Goal: Use online tool/utility: Utilize a website feature to perform a specific function

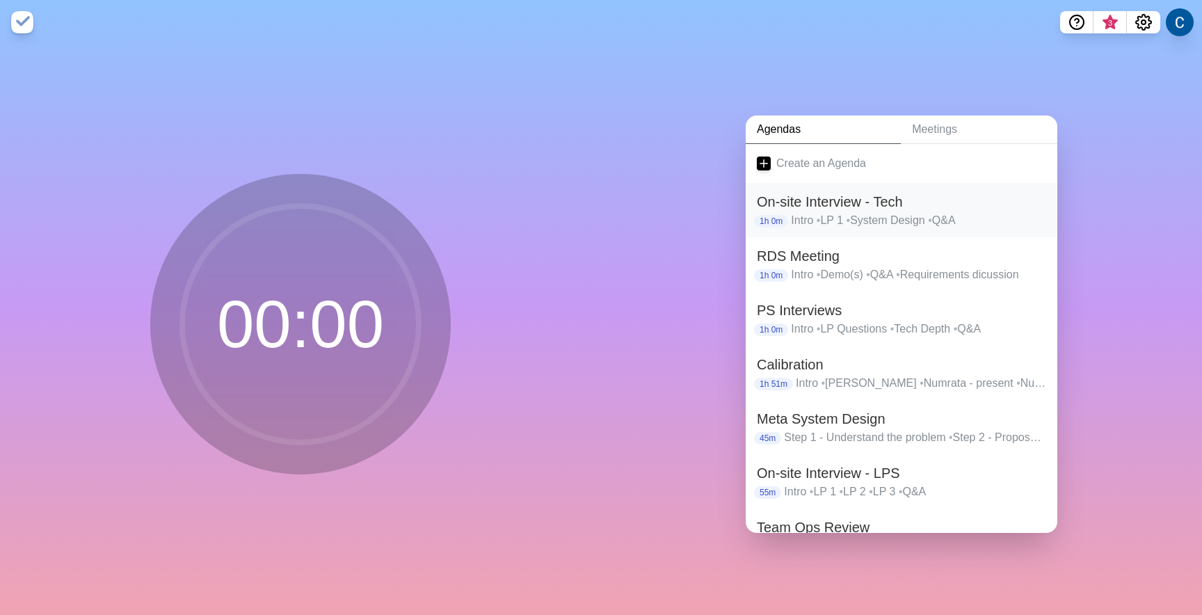
click at [849, 216] on p "Intro • LP 1 • System Design • Q&A" at bounding box center [918, 220] width 255 height 17
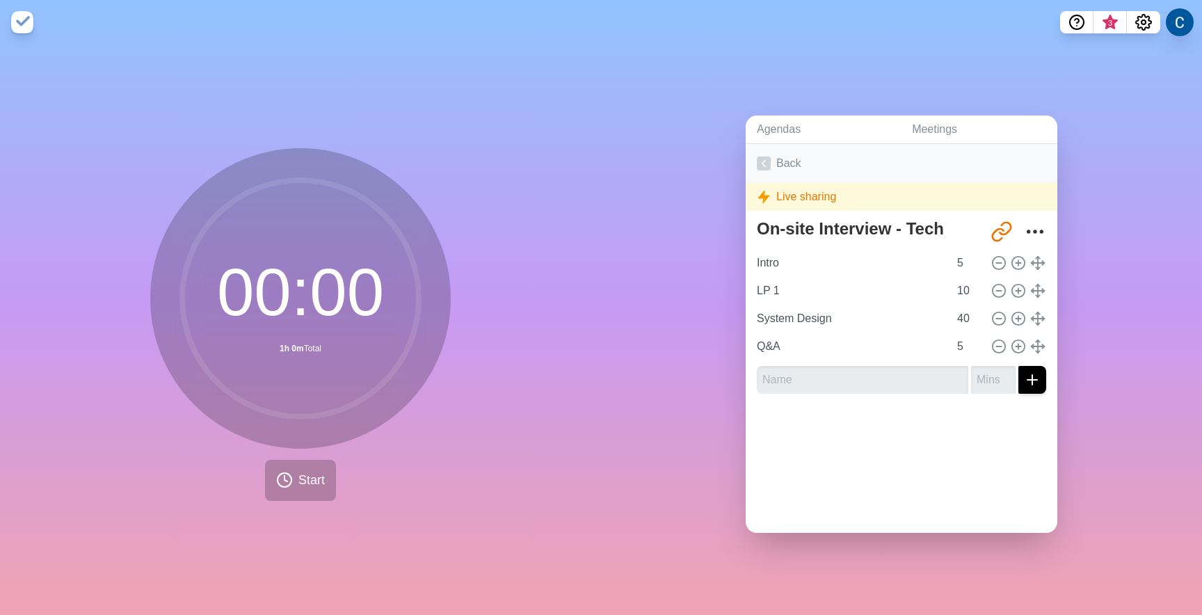
click at [798, 170] on link "Back" at bounding box center [902, 163] width 312 height 39
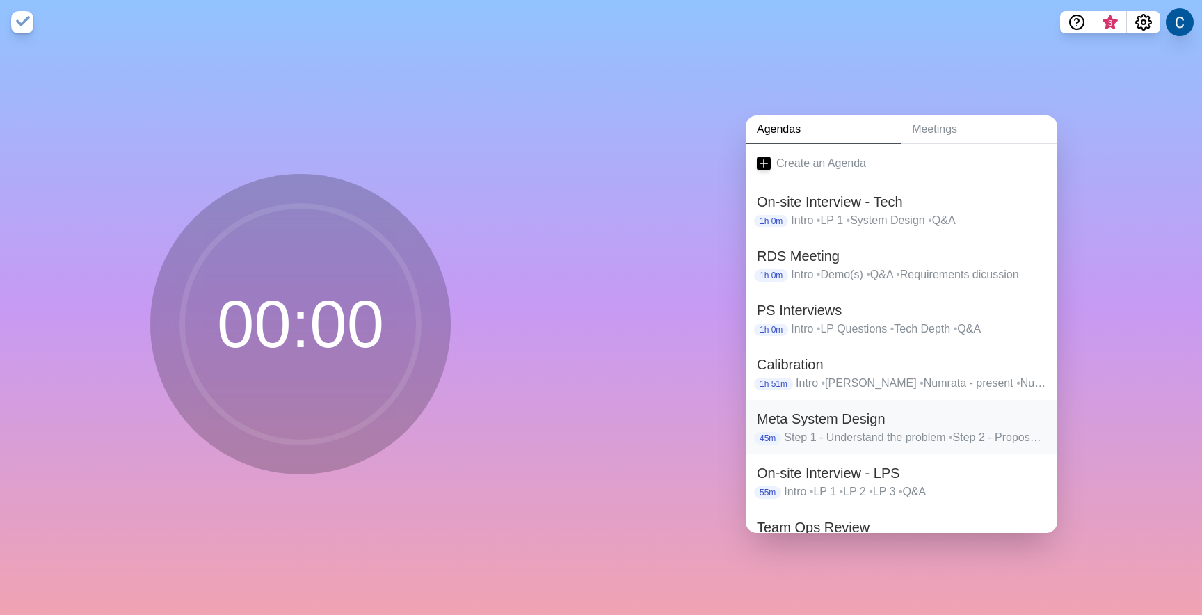
scroll to position [84, 0]
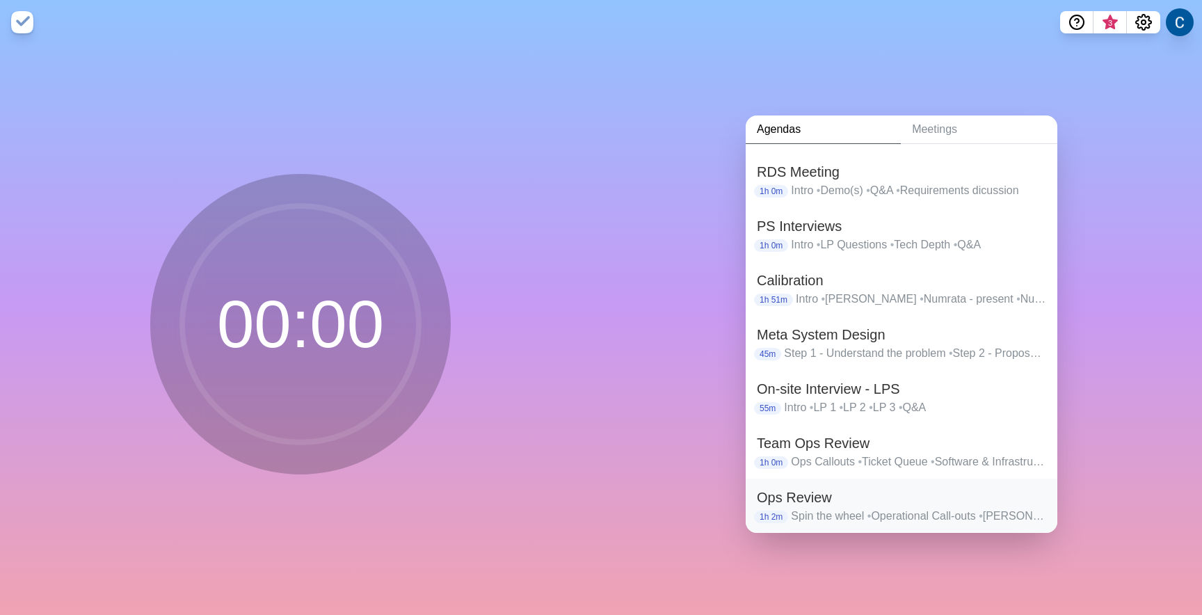
click at [812, 511] on p "Spin the wheel • Operational Call-outs • [PERSON_NAME] • Team Ops Deck Review •…" at bounding box center [918, 516] width 255 height 17
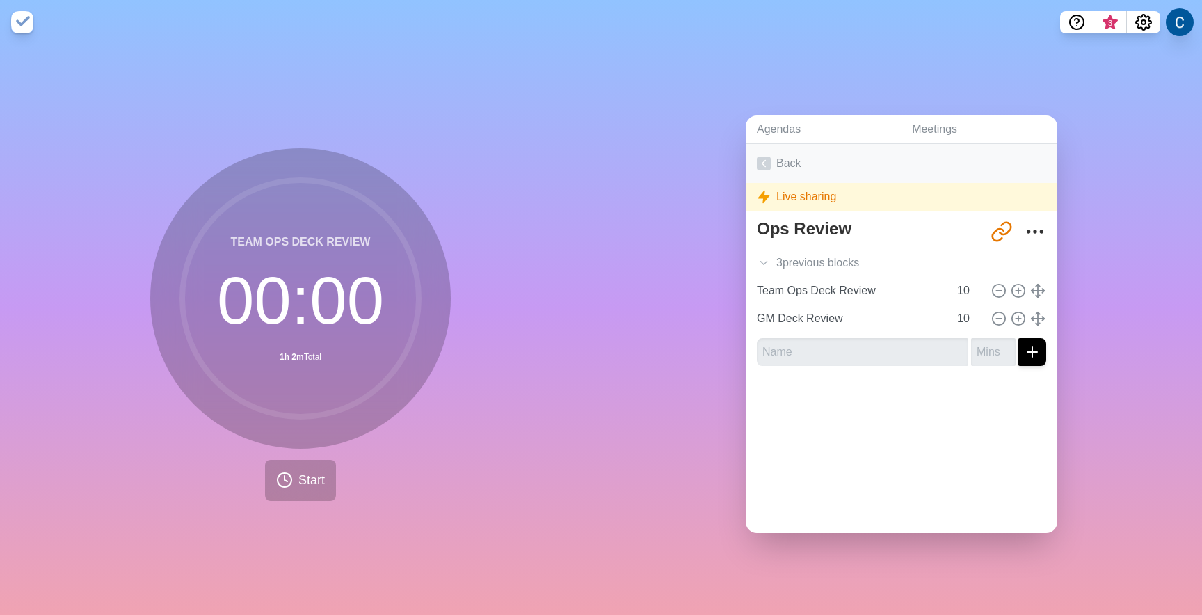
click at [775, 173] on link "Back" at bounding box center [902, 163] width 312 height 39
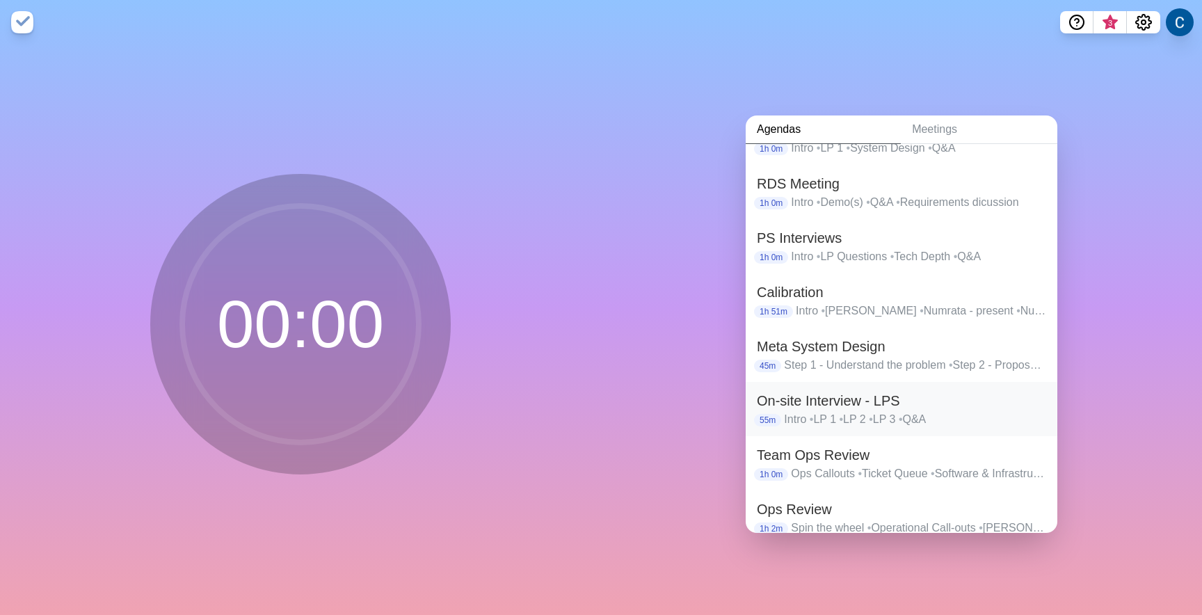
scroll to position [84, 0]
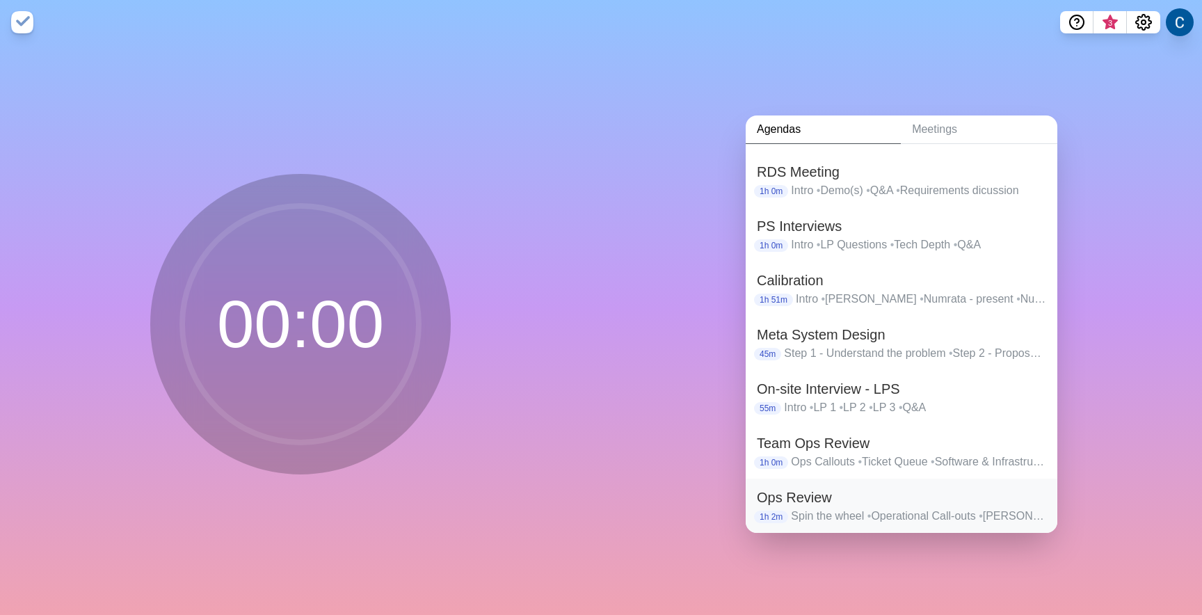
click at [815, 509] on p "Spin the wheel • Operational Call-outs • [PERSON_NAME] • Team Ops Deck Review •…" at bounding box center [918, 516] width 255 height 17
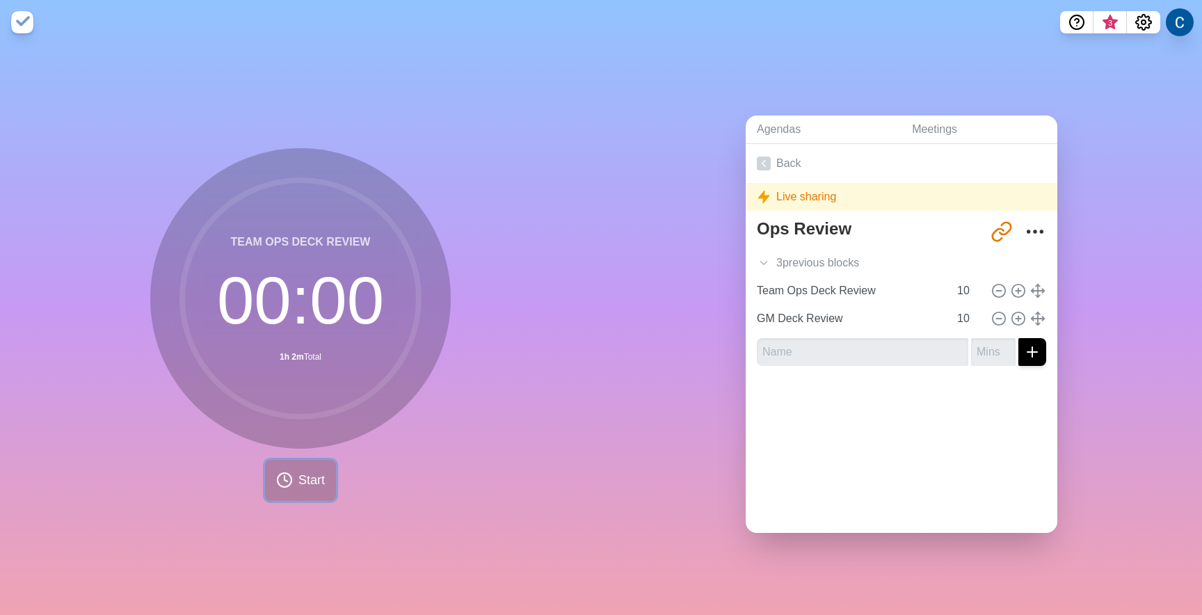
click at [311, 486] on span "Start" at bounding box center [311, 480] width 26 height 19
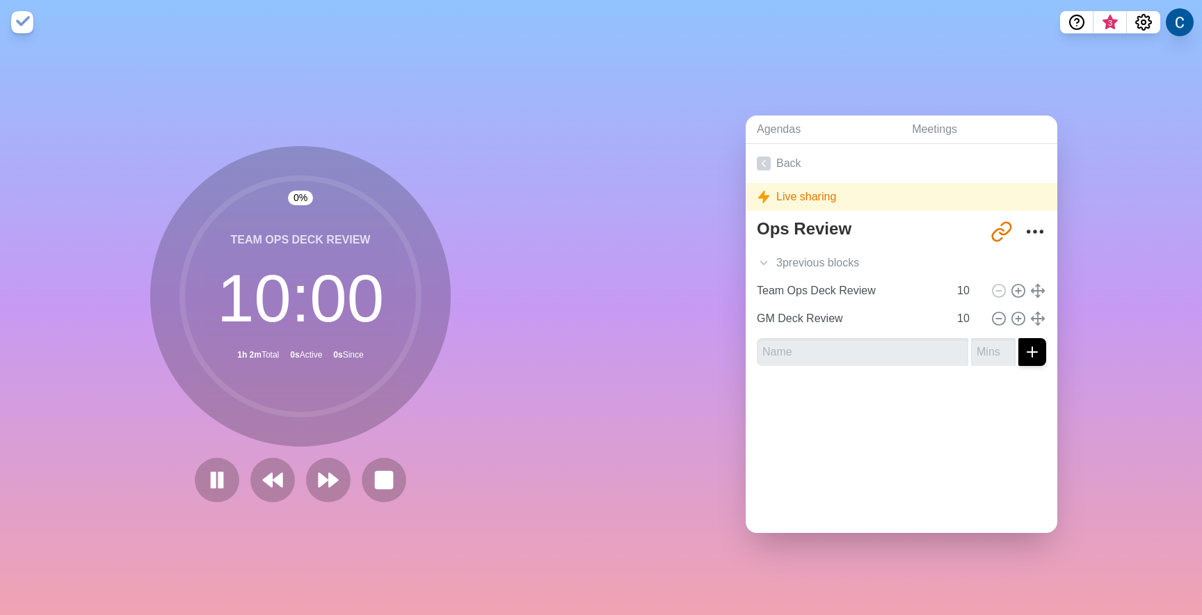
click at [387, 506] on div "0 % Team Ops Deck Review 10 : 00 1h 2m Total 0s Active 0s Since" at bounding box center [300, 330] width 601 height 570
click at [389, 494] on button at bounding box center [383, 479] width 47 height 47
